Goal: Task Accomplishment & Management: Use online tool/utility

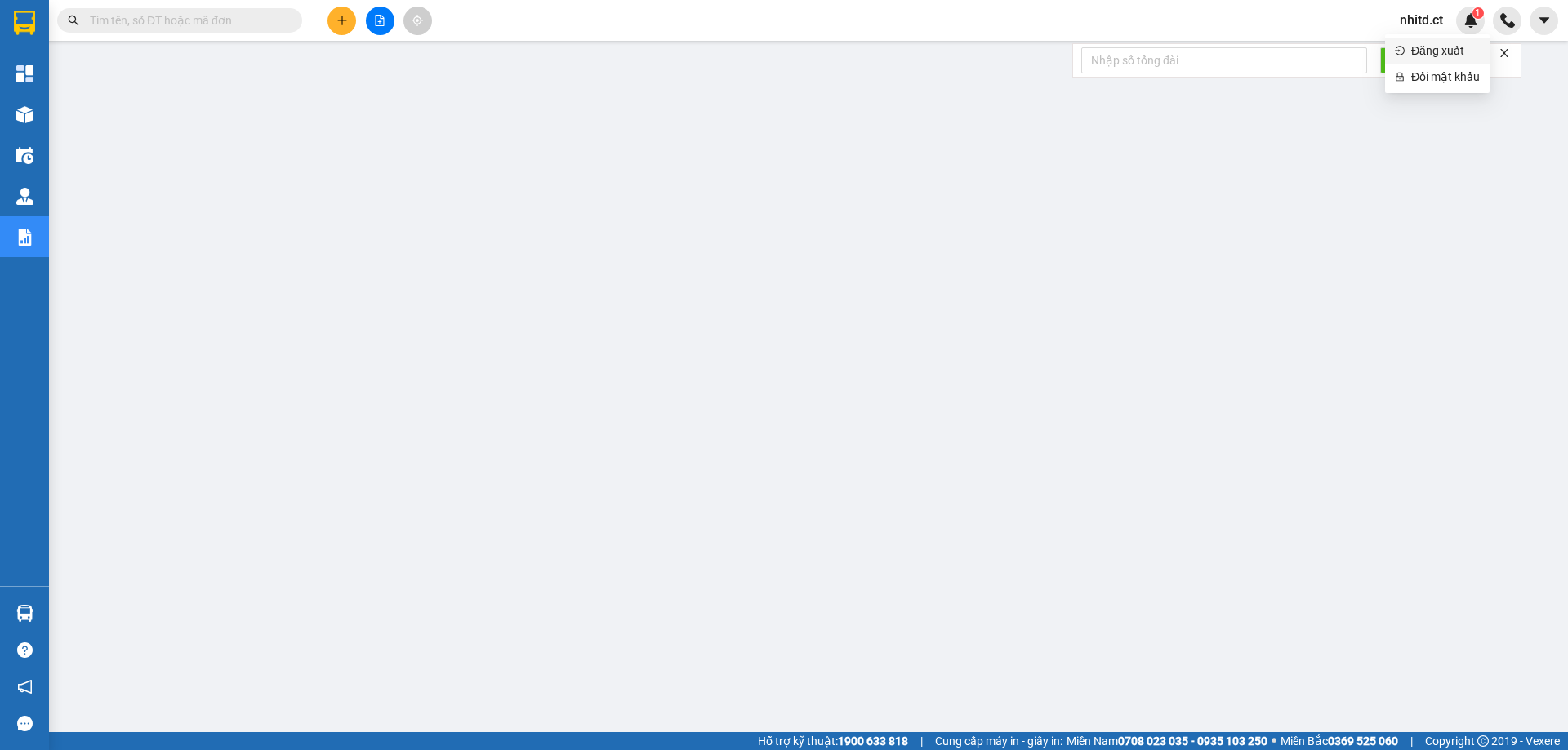
click at [1415, 53] on span "Đăng xuất" at bounding box center [1445, 50] width 69 height 18
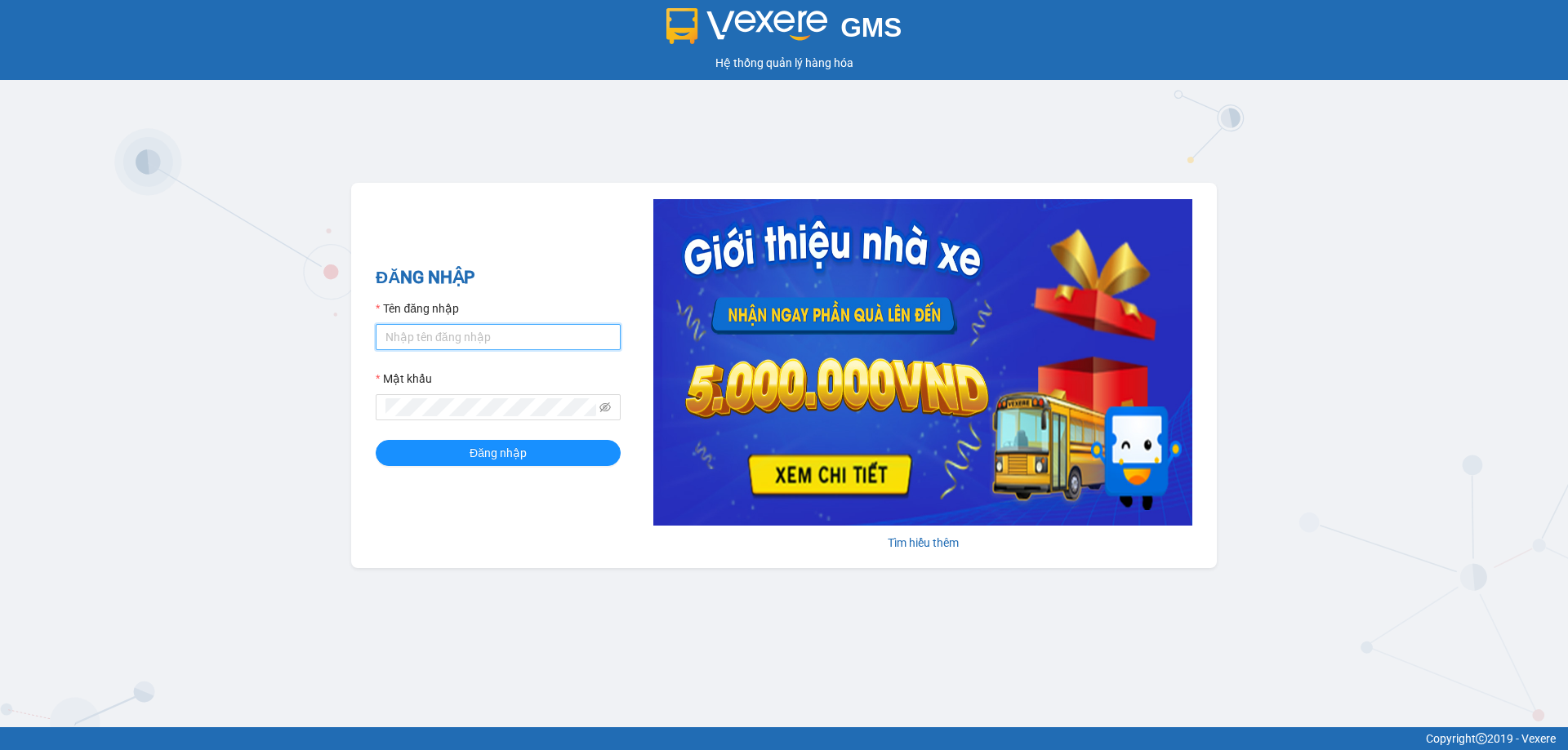
click at [481, 336] on input "Tên đăng nhập" at bounding box center [497, 337] width 245 height 26
type input "hoa1.ct"
click at [517, 460] on span "Đăng nhập" at bounding box center [497, 452] width 57 height 18
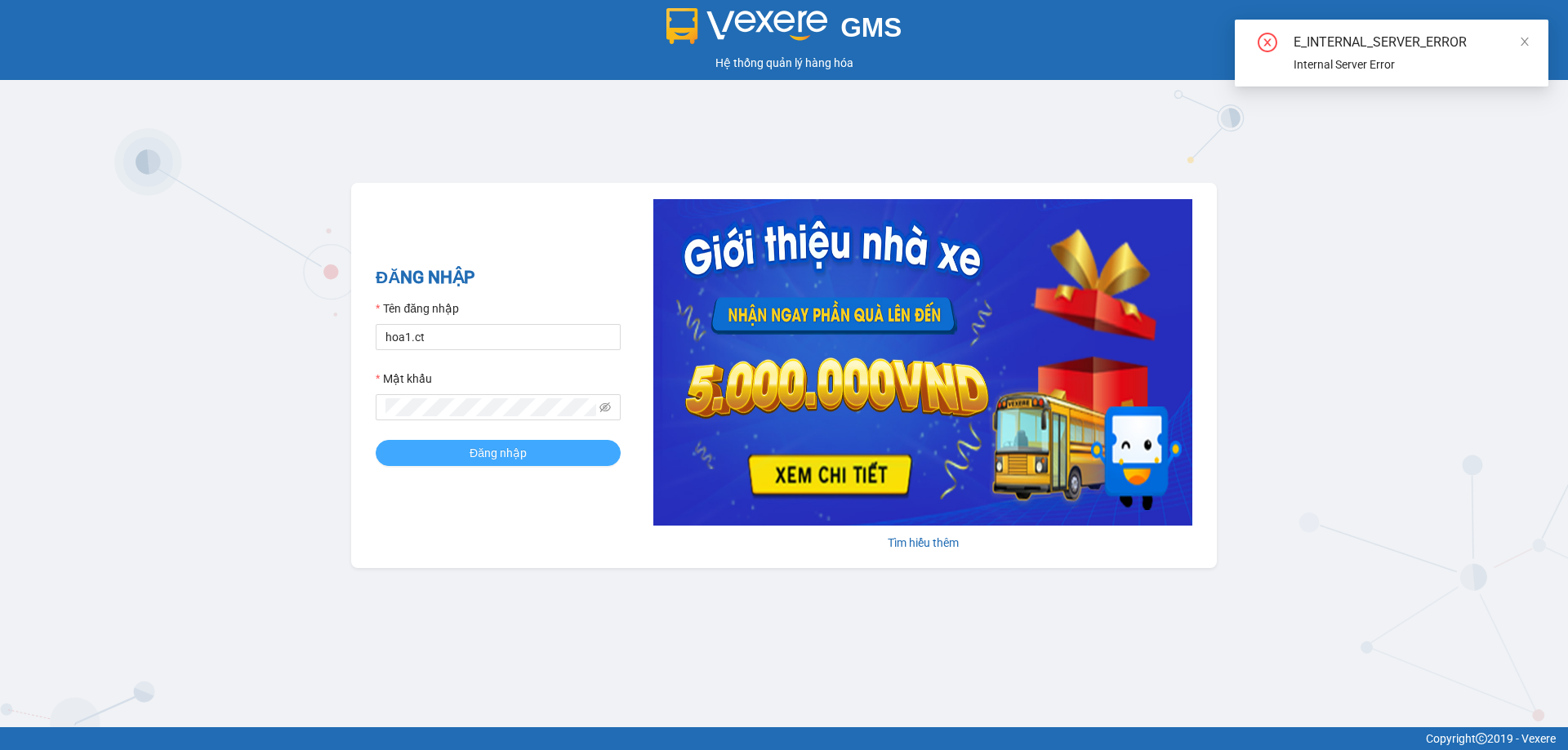
click at [488, 453] on span "Đăng nhập" at bounding box center [497, 452] width 57 height 18
click at [488, 453] on span "Đăng nhập" at bounding box center [507, 452] width 57 height 18
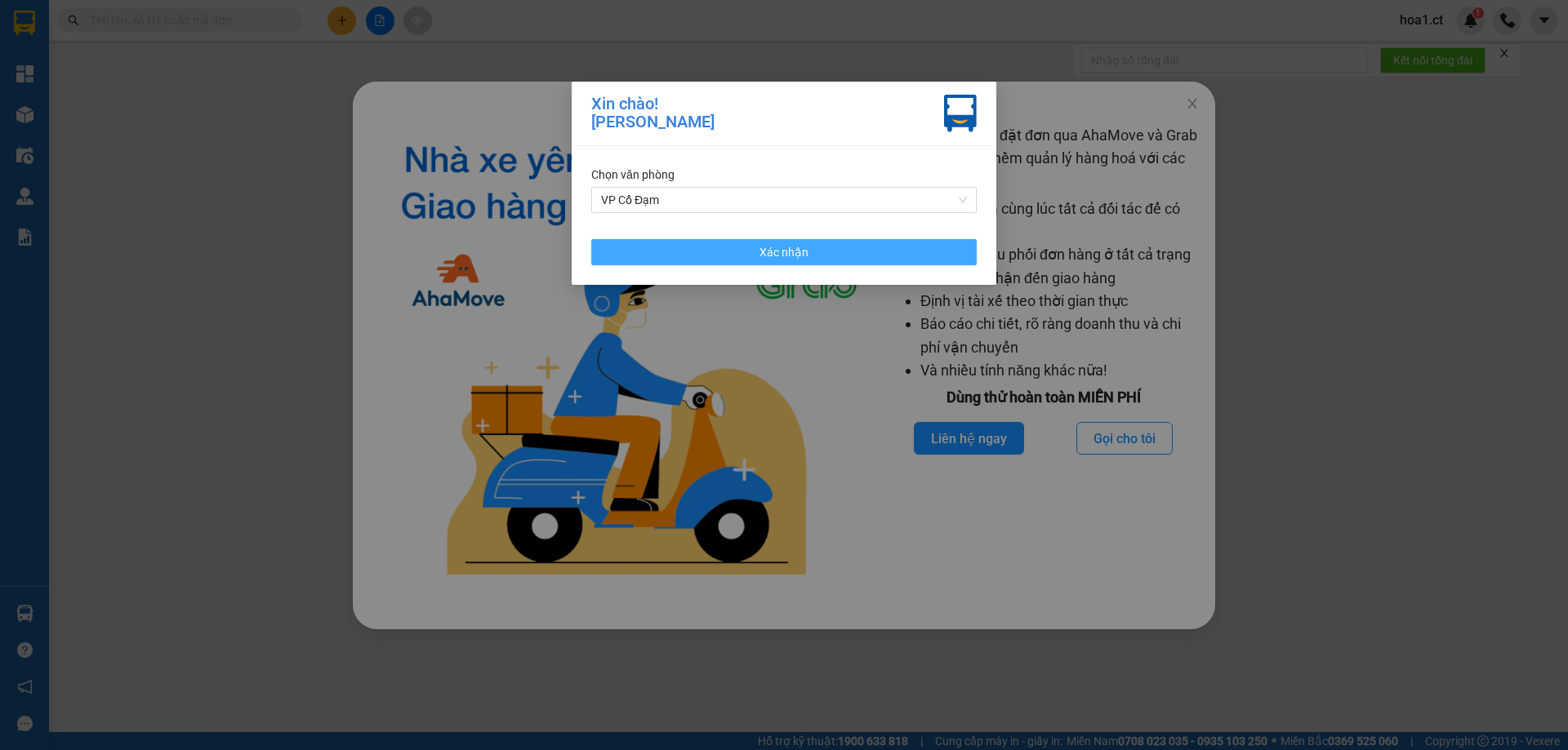
click at [781, 255] on span "Xác nhận" at bounding box center [784, 252] width 49 height 18
